Goal: Information Seeking & Learning: Learn about a topic

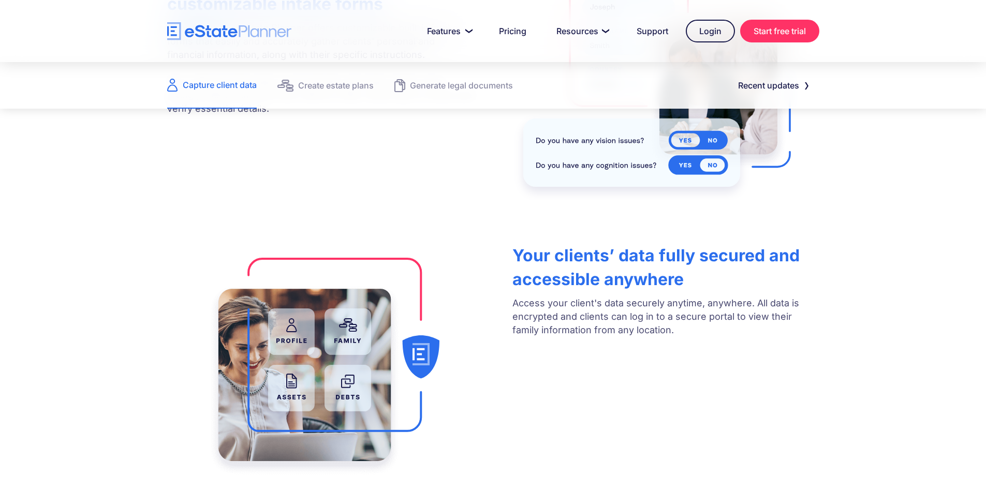
scroll to position [414, 0]
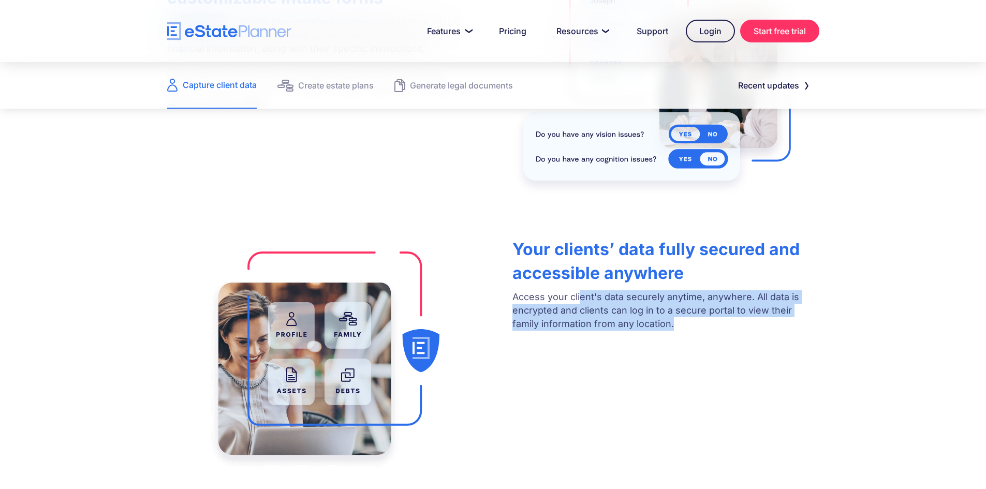
drag, startPoint x: 583, startPoint y: 298, endPoint x: 722, endPoint y: 334, distance: 143.4
click at [722, 334] on div "Your clients’ data fully secured and accessible anywhere Access your client's d…" at bounding box center [665, 284] width 306 height 104
click at [711, 343] on div "Your clients’ data fully secured and accessible anywhere Access your client's d…" at bounding box center [493, 353] width 683 height 243
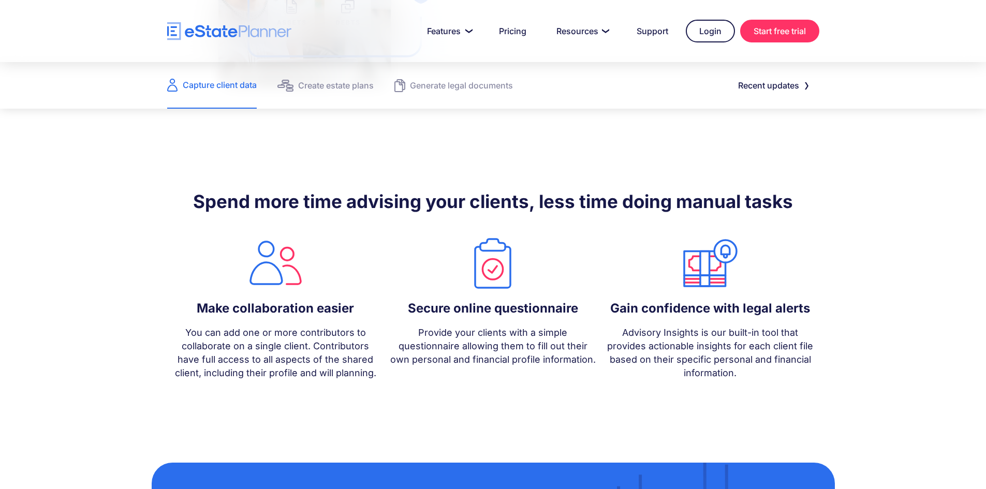
scroll to position [828, 0]
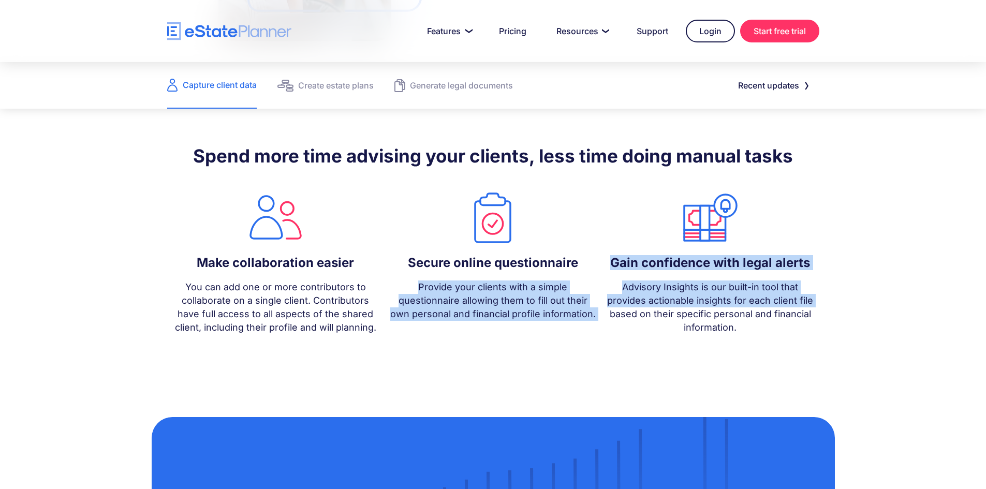
drag, startPoint x: 418, startPoint y: 283, endPoint x: 606, endPoint y: 314, distance: 190.5
click at [606, 314] on div "Make collaboration easier You can add one or more contributors to collaborate o…" at bounding box center [493, 264] width 652 height 149
click at [589, 312] on p "Provide your clients with a simple questionnaire allowing them to fill out thei…" at bounding box center [492, 301] width 207 height 40
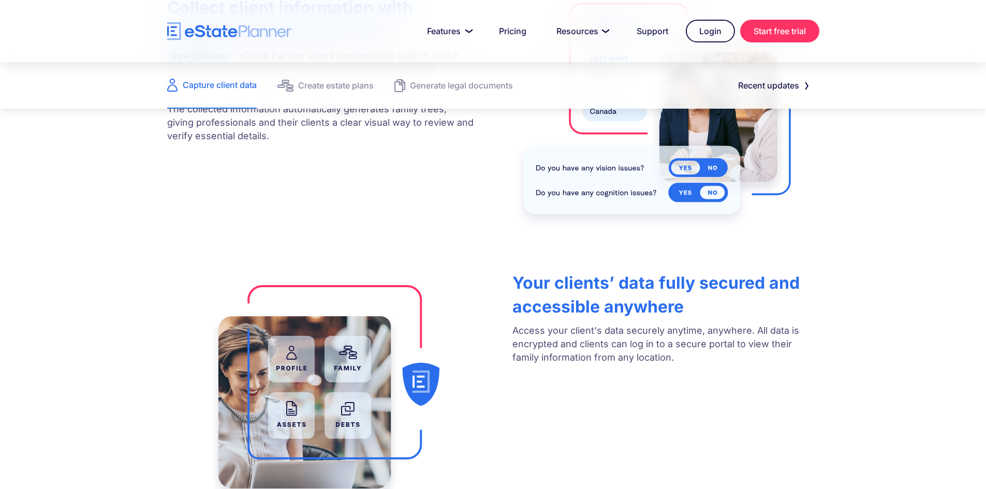
scroll to position [466, 0]
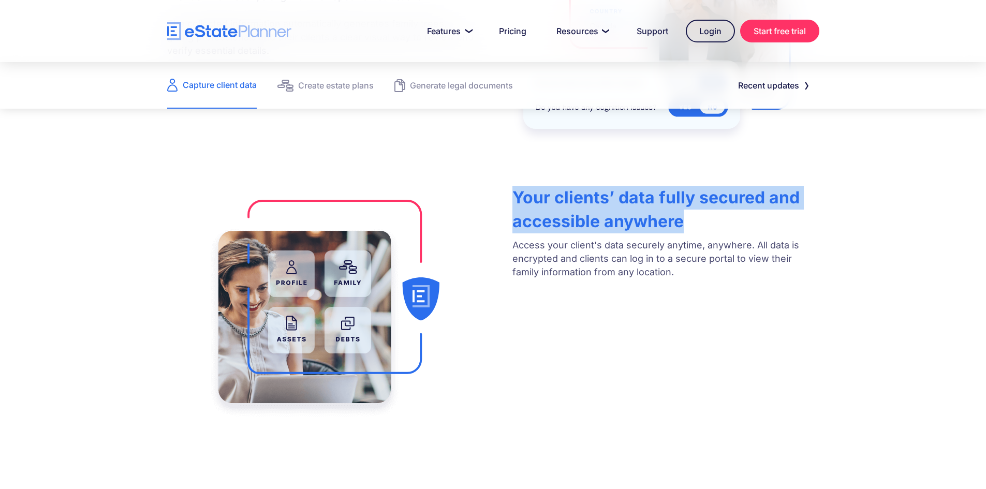
drag, startPoint x: 518, startPoint y: 194, endPoint x: 698, endPoint y: 221, distance: 182.1
click at [698, 221] on h3 "Your clients’ data fully secured and accessible anywhere" at bounding box center [665, 210] width 306 height 48
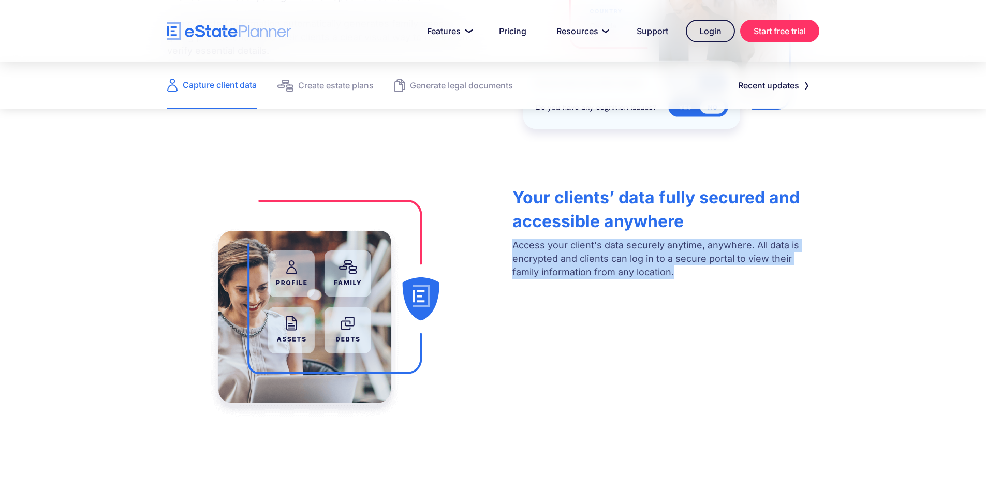
drag, startPoint x: 512, startPoint y: 246, endPoint x: 649, endPoint y: 277, distance: 140.8
click at [649, 277] on div "Your clients’ data fully secured and accessible anywhere Access your client's d…" at bounding box center [493, 302] width 683 height 243
drag, startPoint x: 647, startPoint y: 277, endPoint x: 629, endPoint y: 277, distance: 17.6
click at [646, 277] on p "Access your client's data securely anytime, anywhere. All data is encrypted and…" at bounding box center [665, 259] width 306 height 40
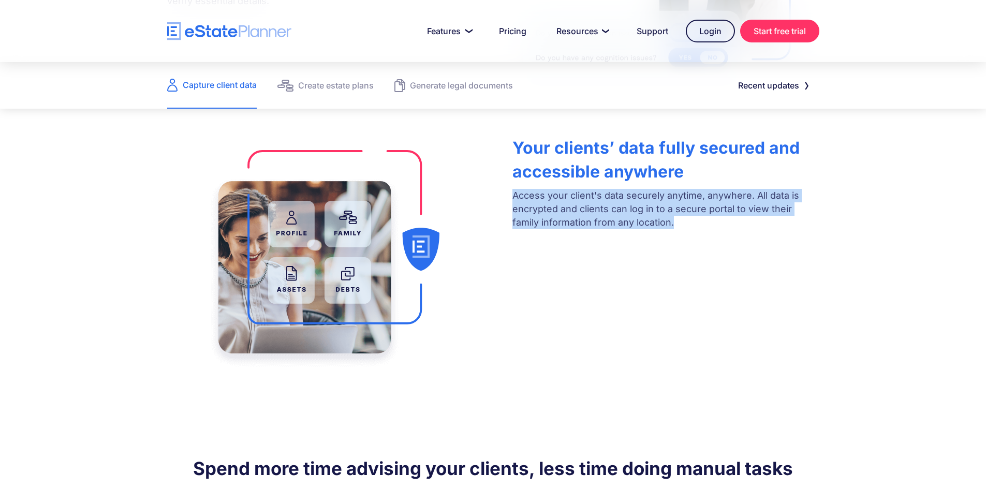
scroll to position [424, 0]
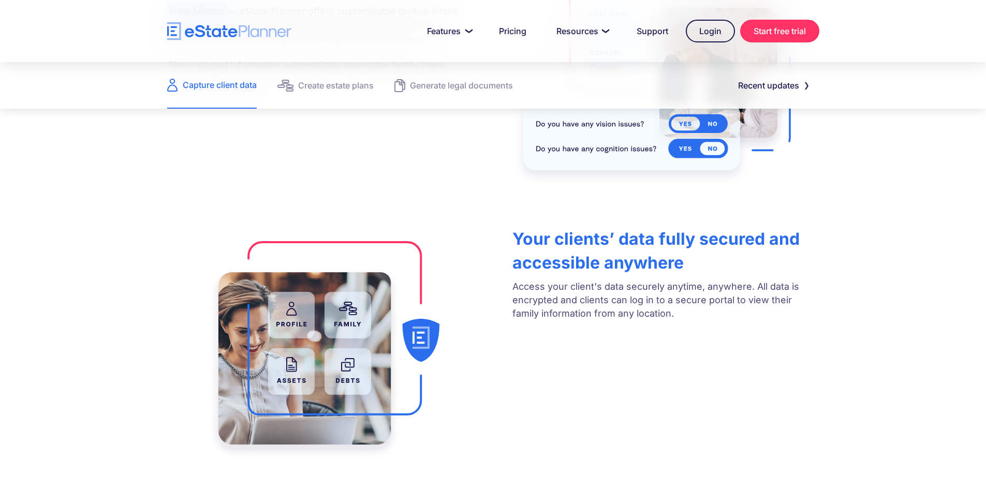
click at [557, 261] on strong "Your clients’ data fully secured and accessible anywhere" at bounding box center [655, 251] width 287 height 44
